Goal: Task Accomplishment & Management: Use online tool/utility

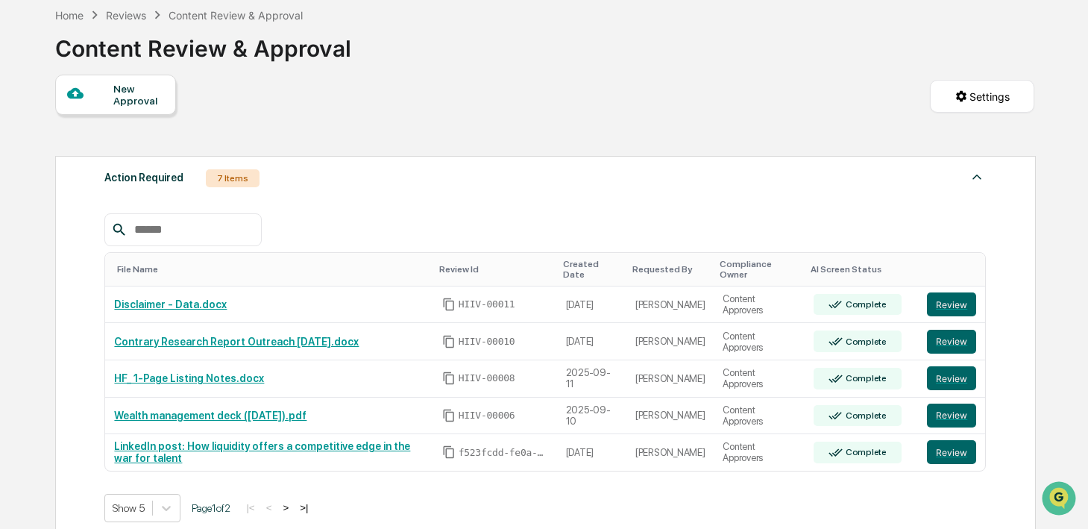
scroll to position [91, 0]
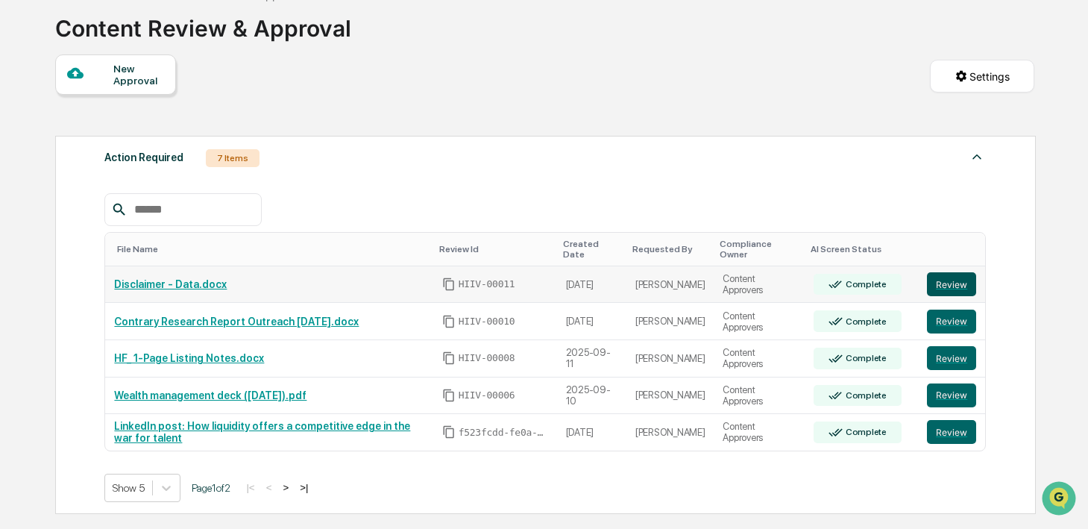
click at [942, 289] on button "Review" at bounding box center [951, 284] width 49 height 24
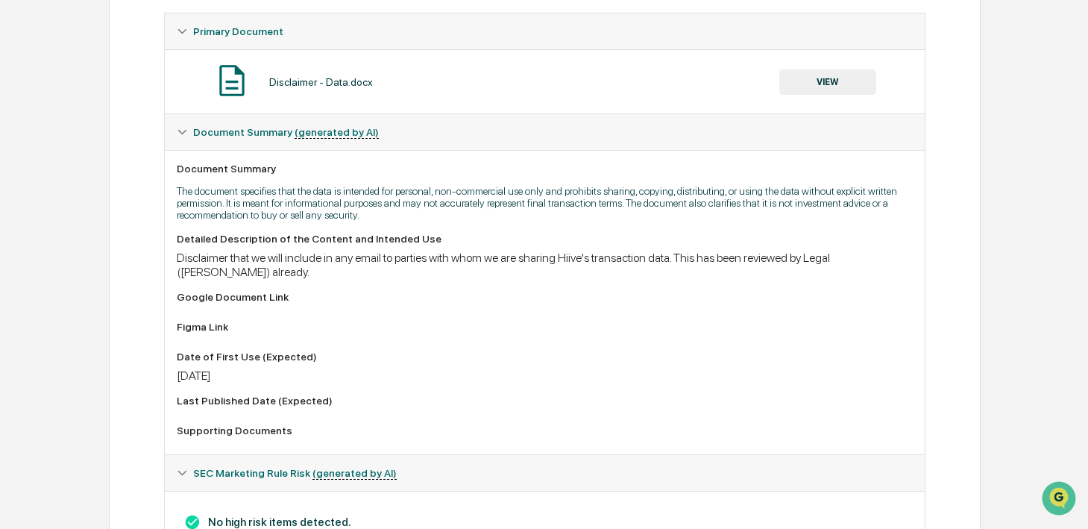
scroll to position [231, 0]
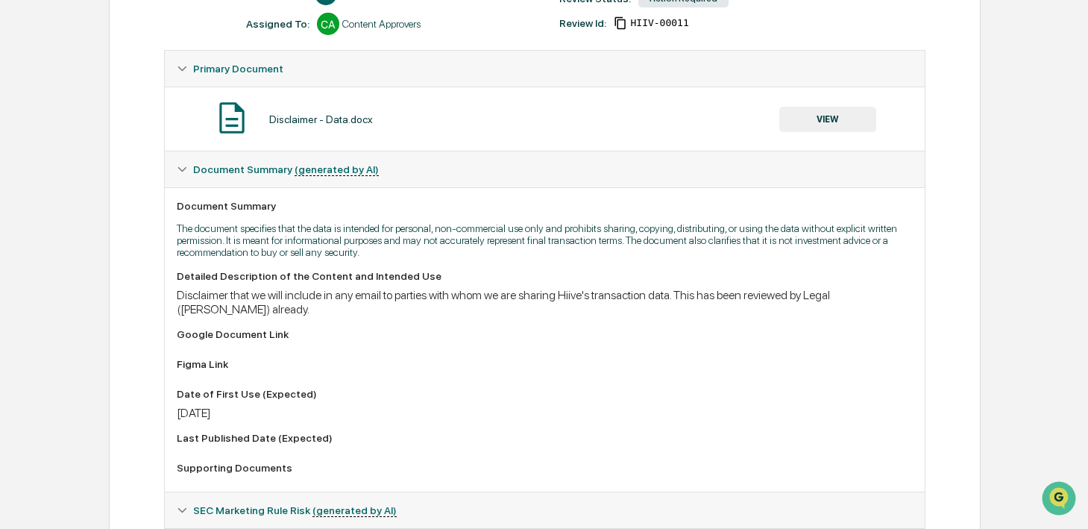
click at [791, 123] on button "VIEW" at bounding box center [828, 119] width 97 height 25
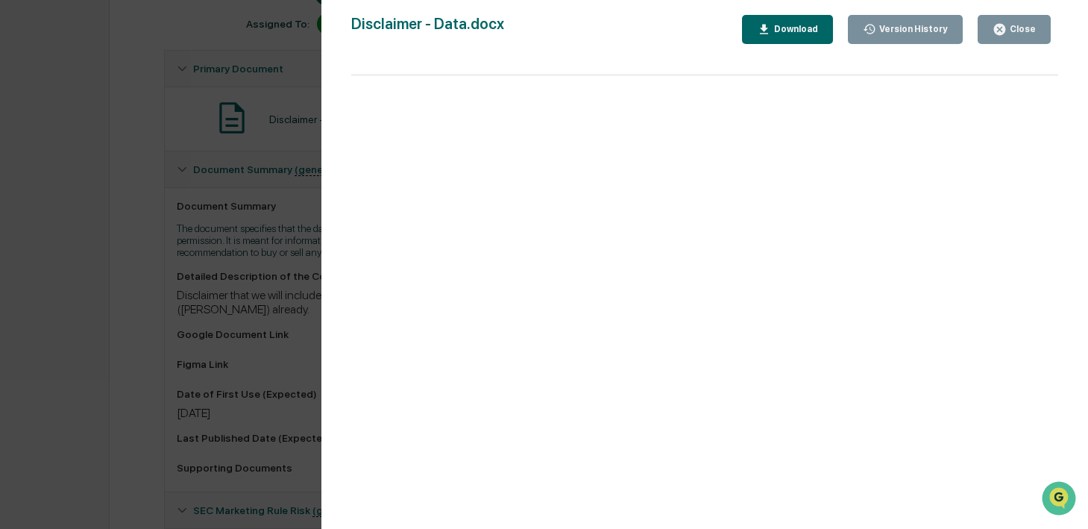
click at [1000, 37] on button "Close" at bounding box center [1014, 29] width 73 height 29
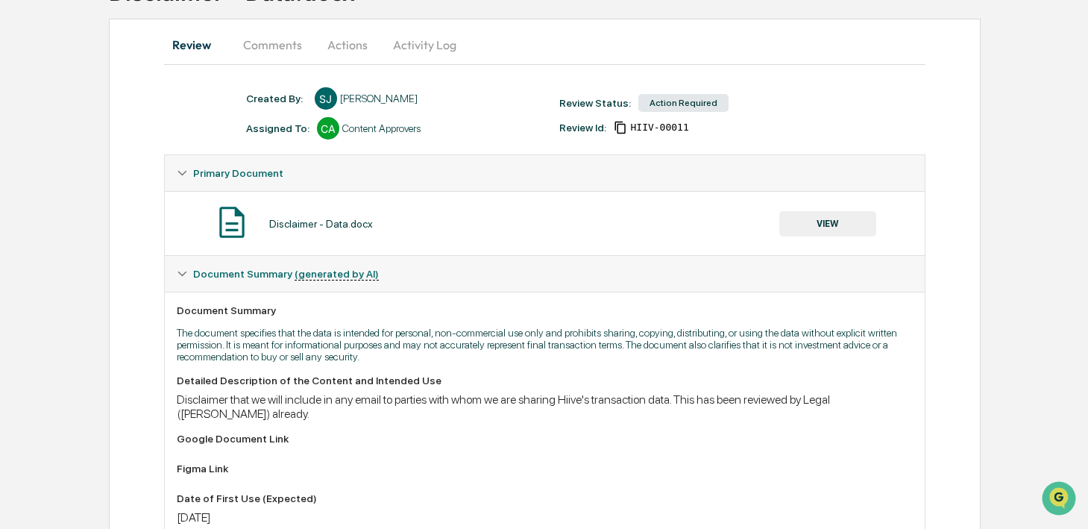
scroll to position [0, 0]
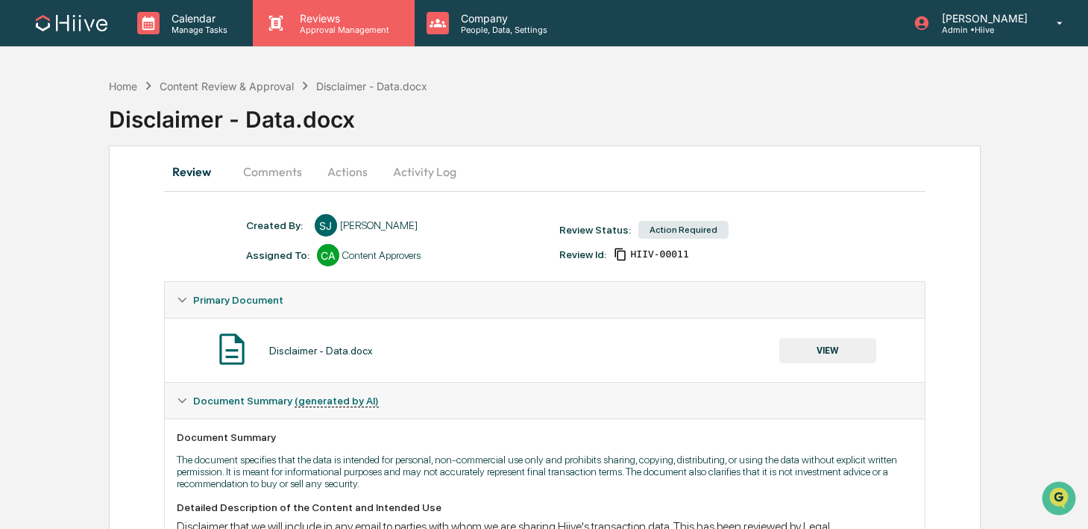
click at [366, 34] on div "Reviews Approval Management" at bounding box center [333, 23] width 161 height 46
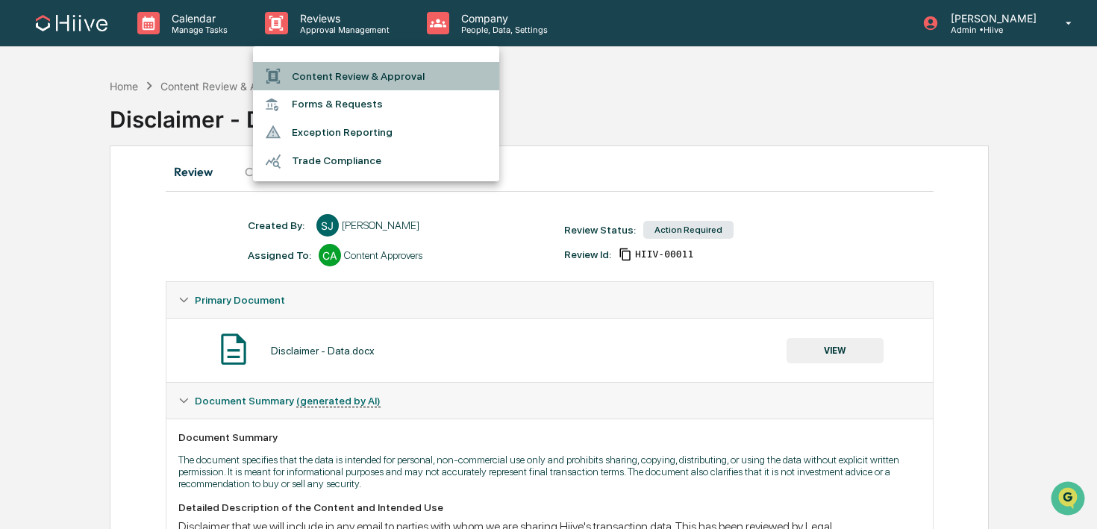
click at [363, 71] on li "Content Review & Approval" at bounding box center [376, 76] width 246 height 28
